Goal: Task Accomplishment & Management: Manage account settings

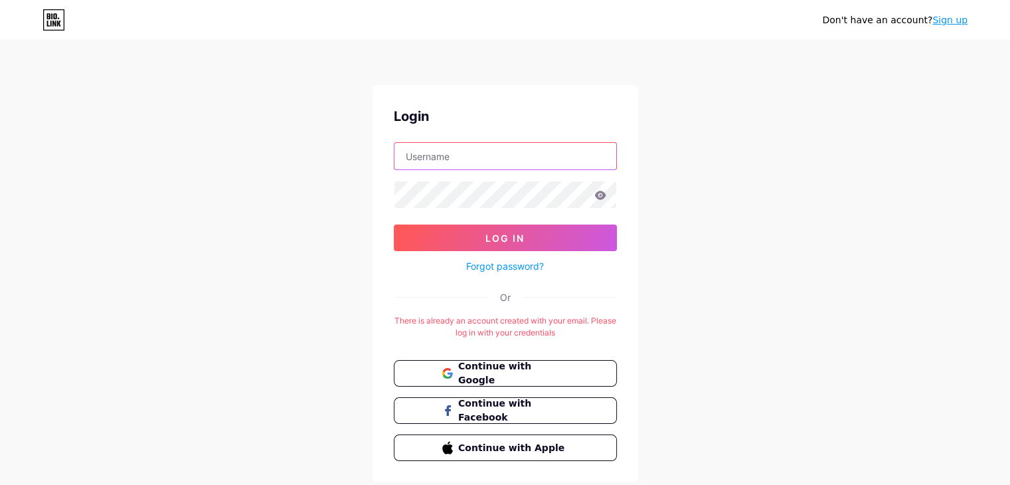
click at [492, 163] on input "text" at bounding box center [506, 156] width 222 height 27
type input "[EMAIL_ADDRESS][DOMAIN_NAME]"
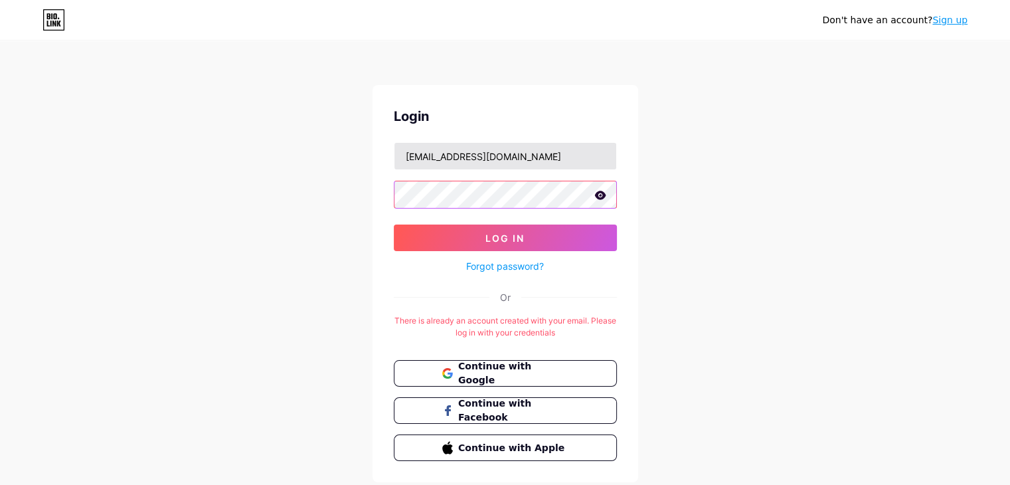
click at [394, 225] on button "Log In" at bounding box center [505, 238] width 223 height 27
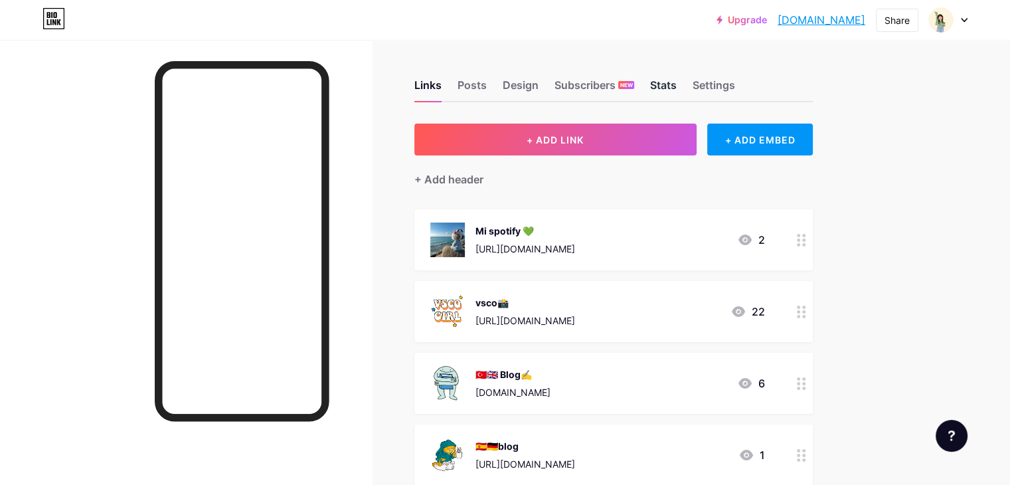
click at [677, 88] on div "Stats" at bounding box center [663, 89] width 27 height 24
